Goal: Transaction & Acquisition: Subscribe to service/newsletter

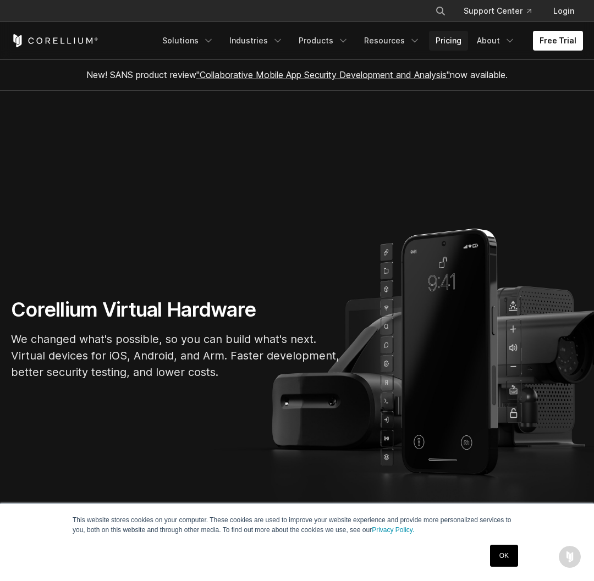
click at [453, 46] on link "Pricing" at bounding box center [448, 41] width 39 height 20
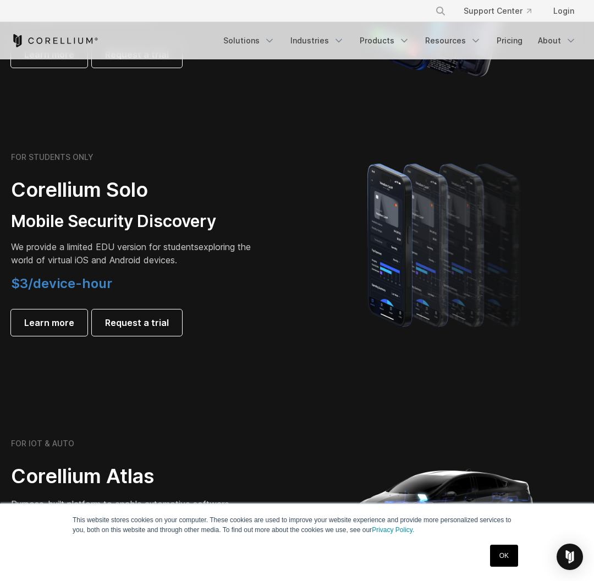
scroll to position [682, 0]
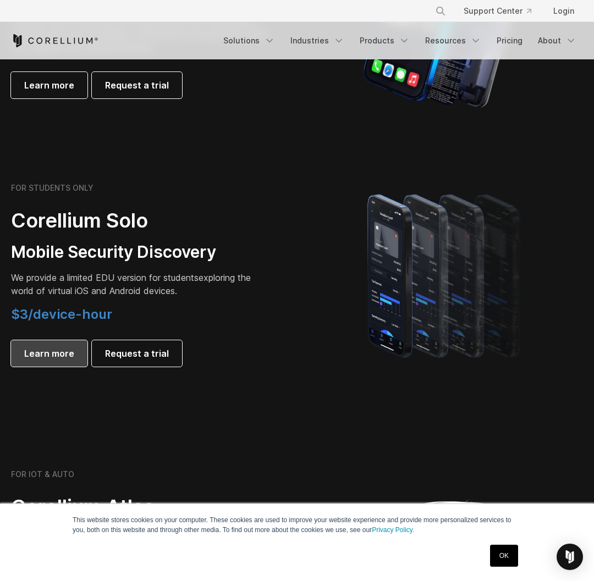
click at [60, 348] on span "Learn more" at bounding box center [49, 353] width 50 height 13
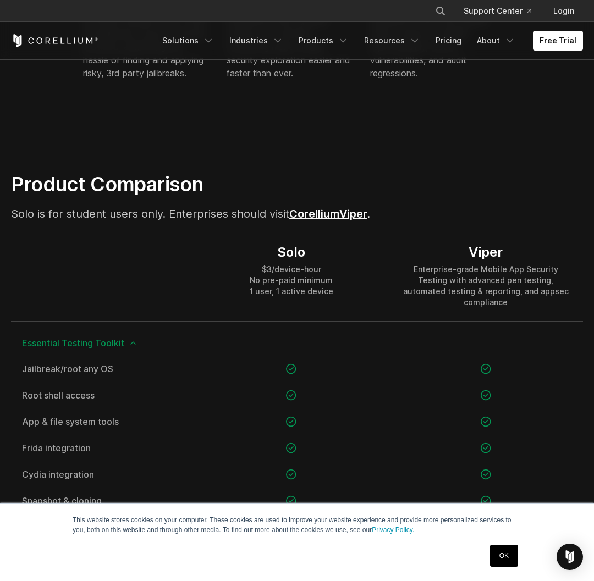
scroll to position [588, 0]
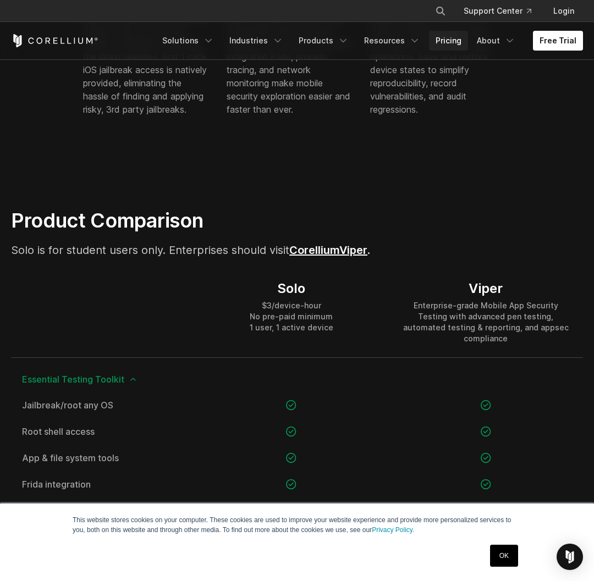
click at [447, 41] on link "Pricing" at bounding box center [448, 41] width 39 height 20
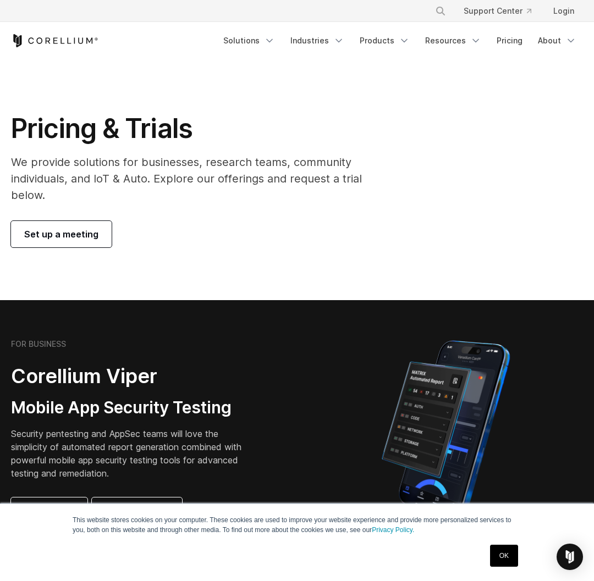
scroll to position [207, 0]
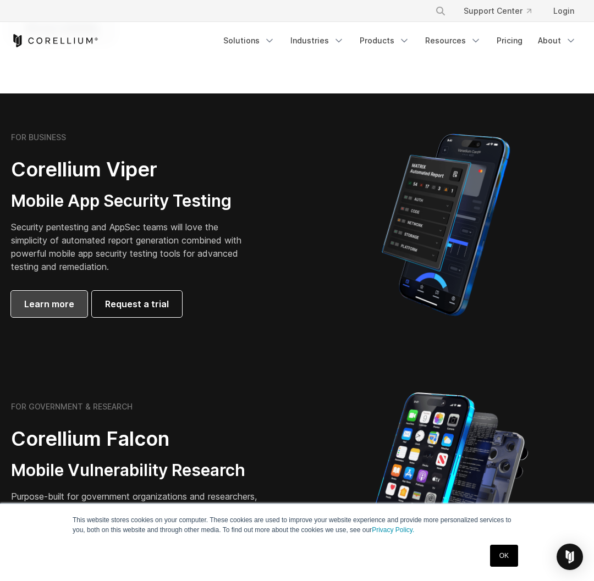
click at [56, 306] on span "Learn more" at bounding box center [49, 303] width 50 height 13
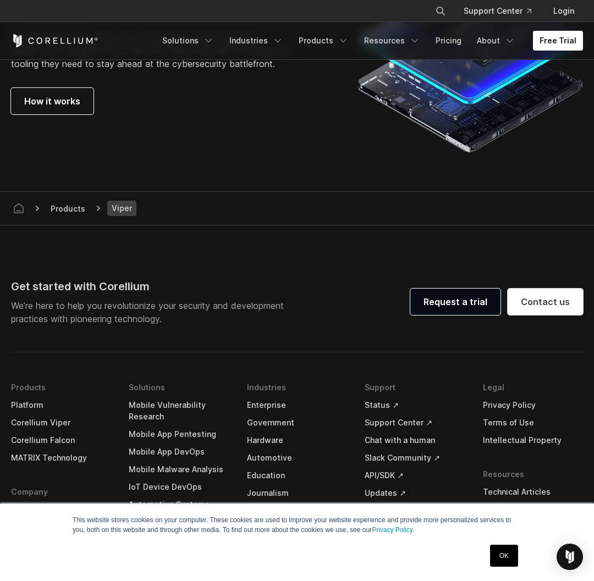
scroll to position [3035, 0]
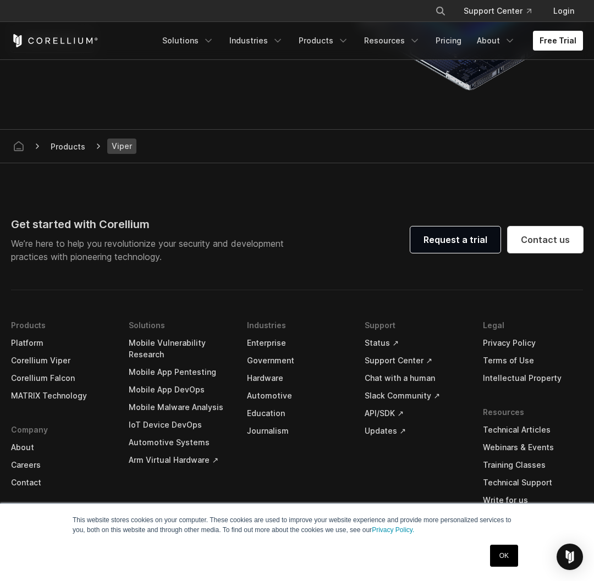
click at [71, 41] on icon "Corellium Home" at bounding box center [54, 40] width 87 height 13
